Goal: Obtain resource: Obtain resource

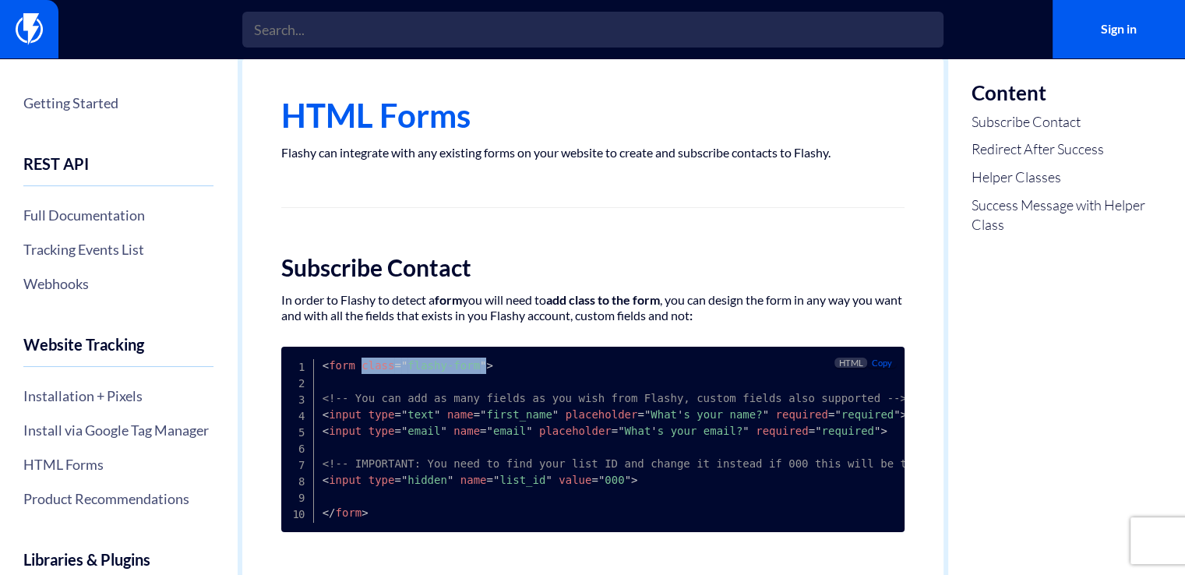
drag, startPoint x: 355, startPoint y: 366, endPoint x: 469, endPoint y: 365, distance: 113.7
click at [469, 365] on span "< form class = " flashy-form " >" at bounding box center [407, 365] width 171 height 12
copy span "class = " flashy-form ""
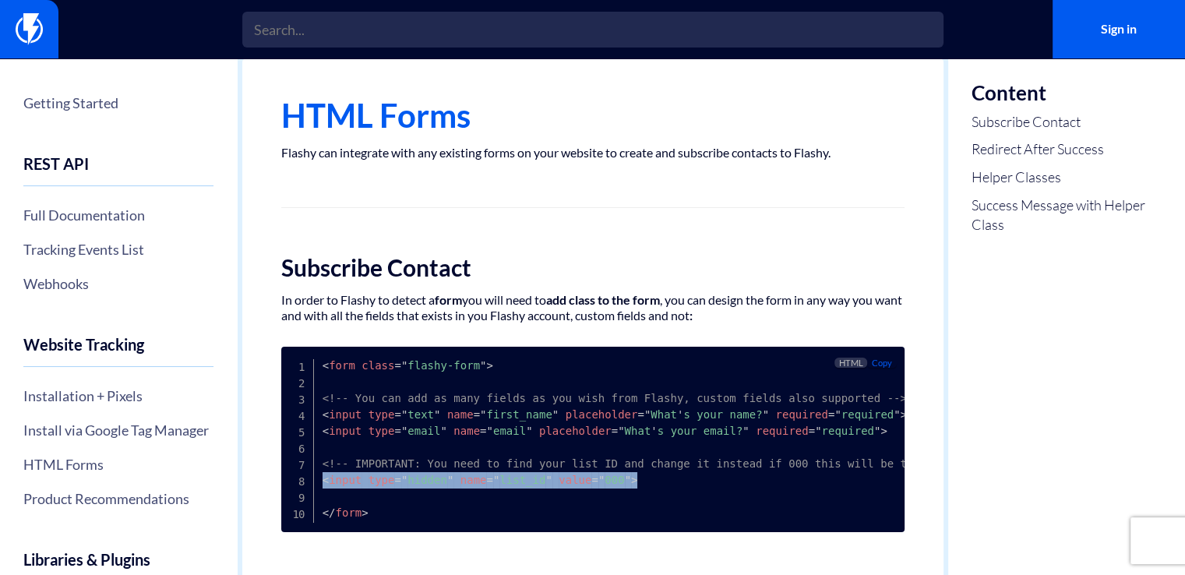
drag, startPoint x: 625, startPoint y: 478, endPoint x: 299, endPoint y: 477, distance: 326.4
click at [299, 477] on pre "< form class = " flashy-form " > <!-- You can add as many fields as you wish fr…" at bounding box center [592, 439] width 623 height 185
copy span "< input type = " hidden " name = " list_id " value = " 000 " >"
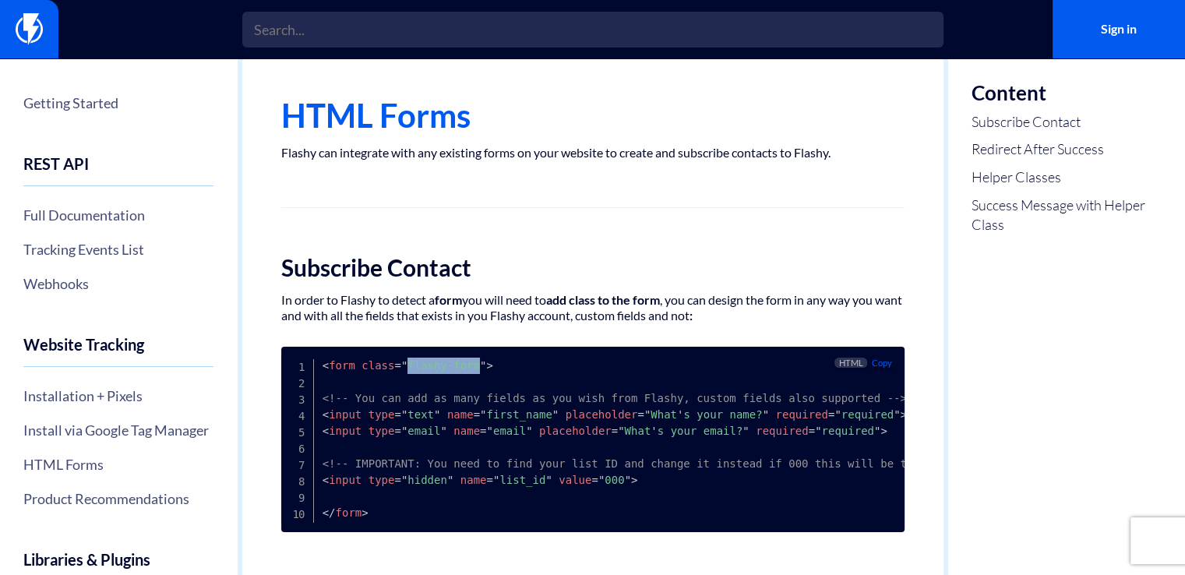
drag, startPoint x: 464, startPoint y: 367, endPoint x: 399, endPoint y: 365, distance: 65.4
click at [399, 365] on span "= " flashy-form "" at bounding box center [440, 365] width 92 height 12
copy span "flashy-form"
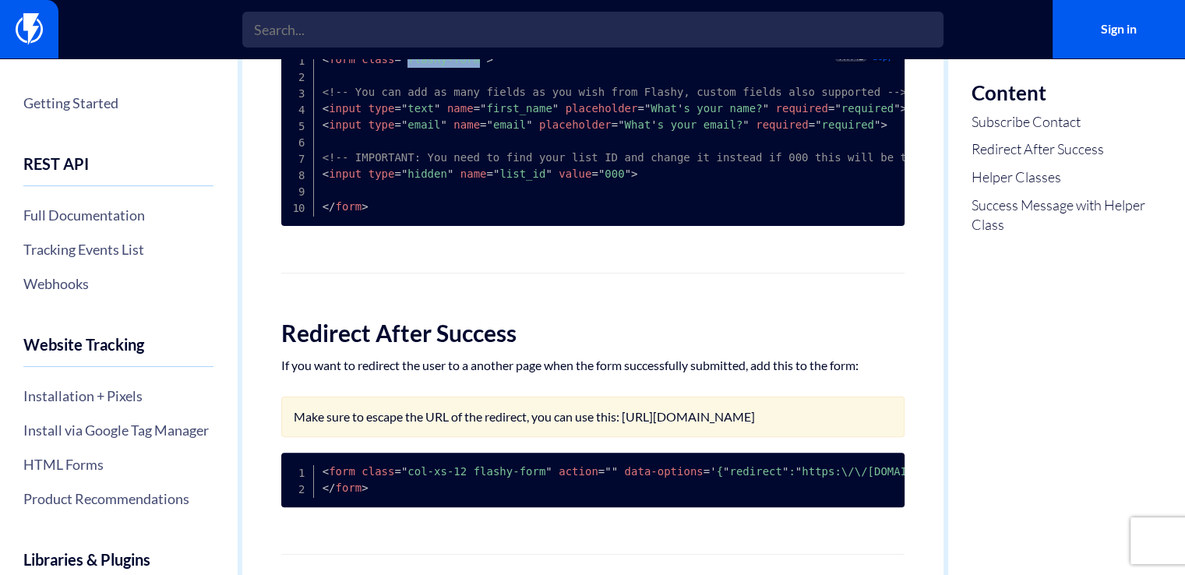
scroll to position [467, 0]
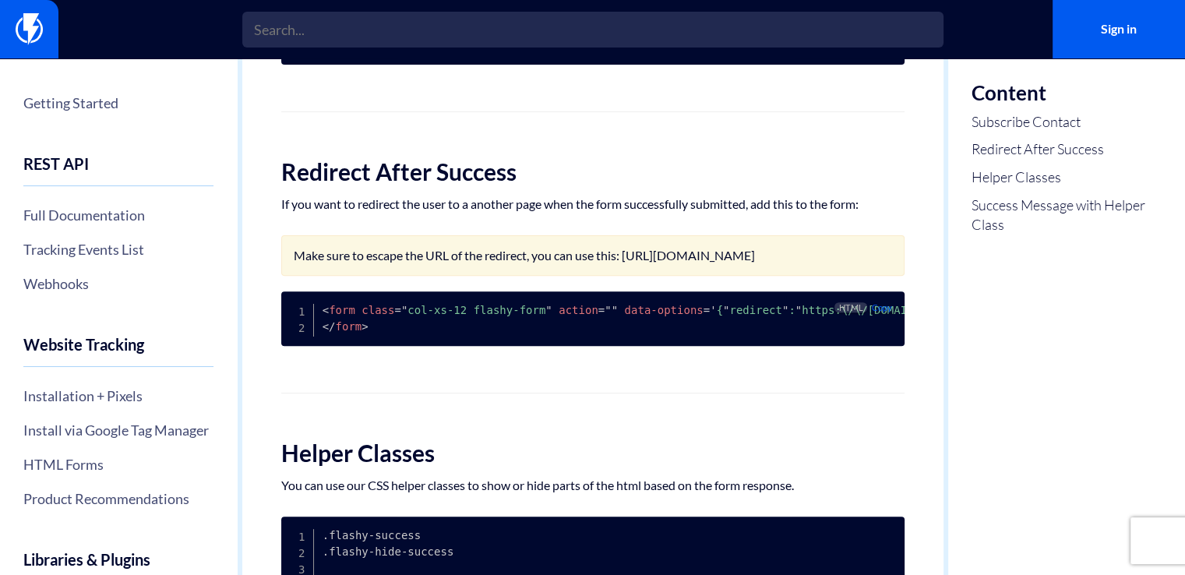
click at [382, 346] on pre "< form class = " col-xs-12 flashy-form " action = " " data-options = ' { " redi…" at bounding box center [592, 318] width 623 height 55
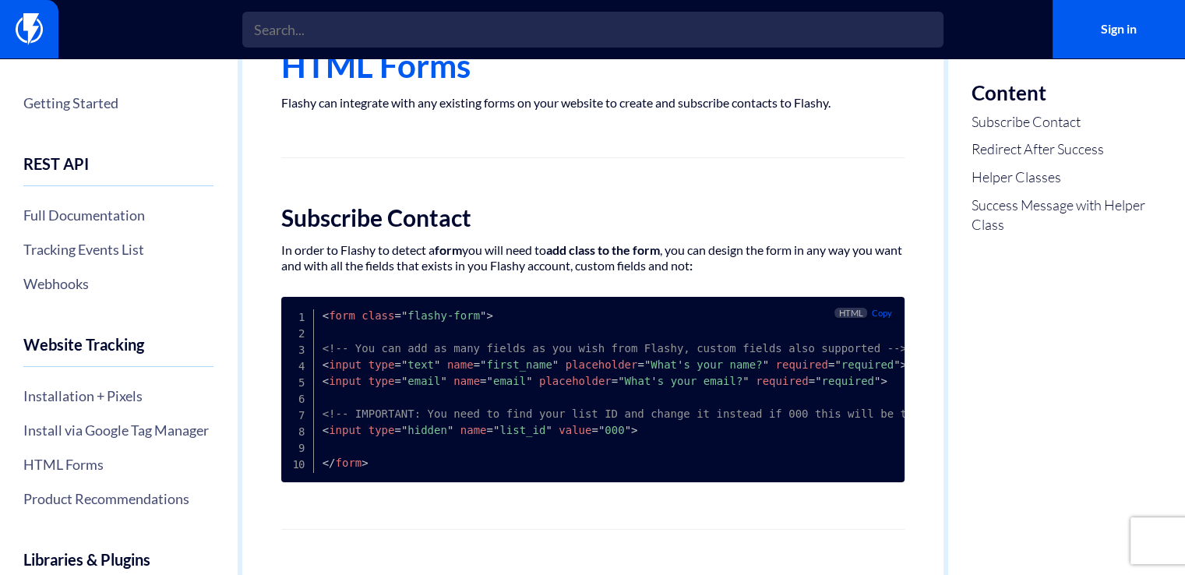
scroll to position [78, 0]
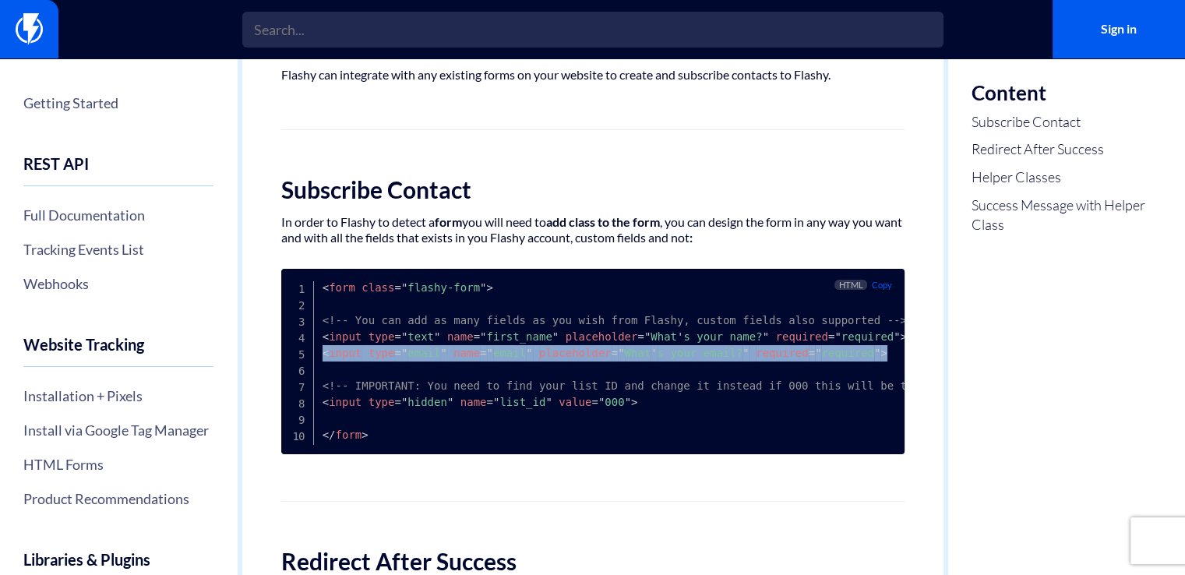
drag, startPoint x: 322, startPoint y: 354, endPoint x: 885, endPoint y: 358, distance: 562.4
click at [885, 358] on pre "< form class = " flashy-form " > <!-- You can add as many fields as you wish fr…" at bounding box center [592, 361] width 623 height 185
copy span "< input type = " email " name = " email " placeholder = " What ' s your email? …"
click at [756, 356] on span "required" at bounding box center [782, 353] width 52 height 12
